Goal: Find specific page/section: Find specific page/section

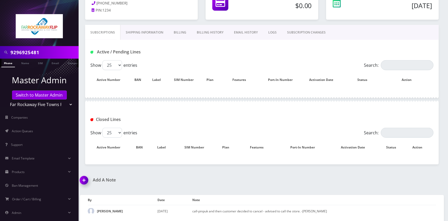
scroll to position [0, 3]
click at [63, 57] on input "9296925481" at bounding box center [43, 52] width 67 height 10
paste input "8482409342"
type input "8482409342"
click at [8, 64] on link "Phone" at bounding box center [6, 63] width 14 height 9
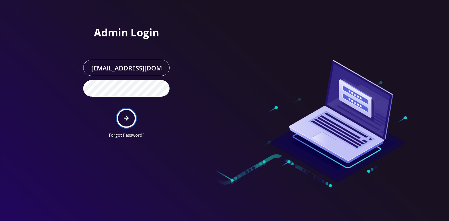
click at [124, 115] on button "submit" at bounding box center [126, 118] width 19 height 19
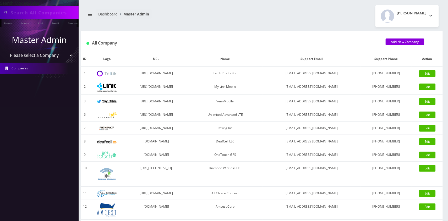
type input "8482409342"
click at [51, 14] on input "8482409342" at bounding box center [43, 13] width 67 height 10
drag, startPoint x: 7, startPoint y: 24, endPoint x: 14, endPoint y: 35, distance: 13.2
click at [7, 24] on link "Phone" at bounding box center [8, 23] width 14 height 9
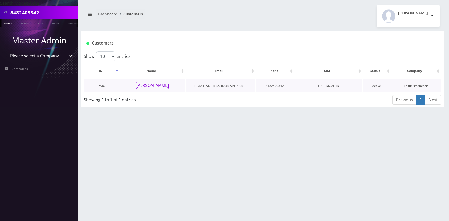
click at [156, 85] on button "[PERSON_NAME]" at bounding box center [152, 85] width 33 height 7
